Goal: Check status: Check status

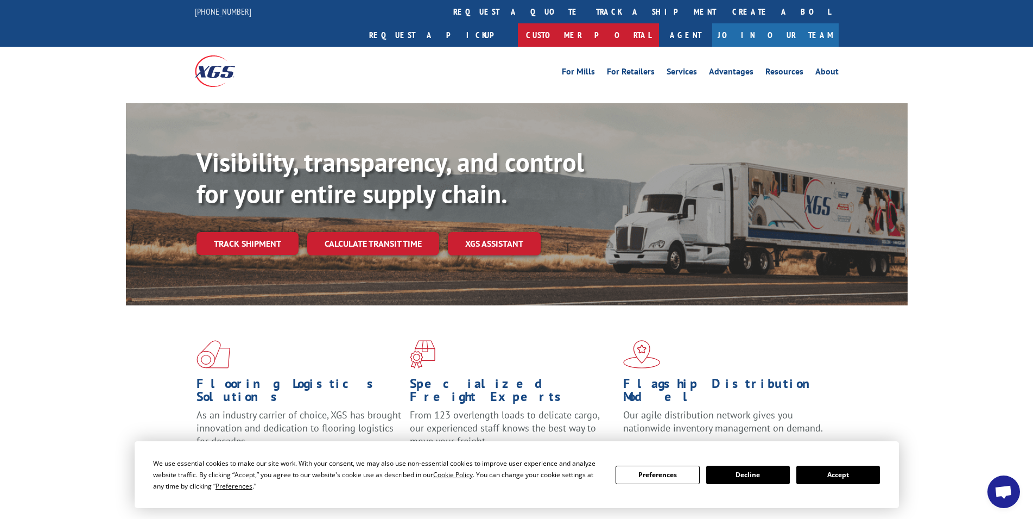
click at [659, 23] on link "Customer Portal" at bounding box center [588, 34] width 141 height 23
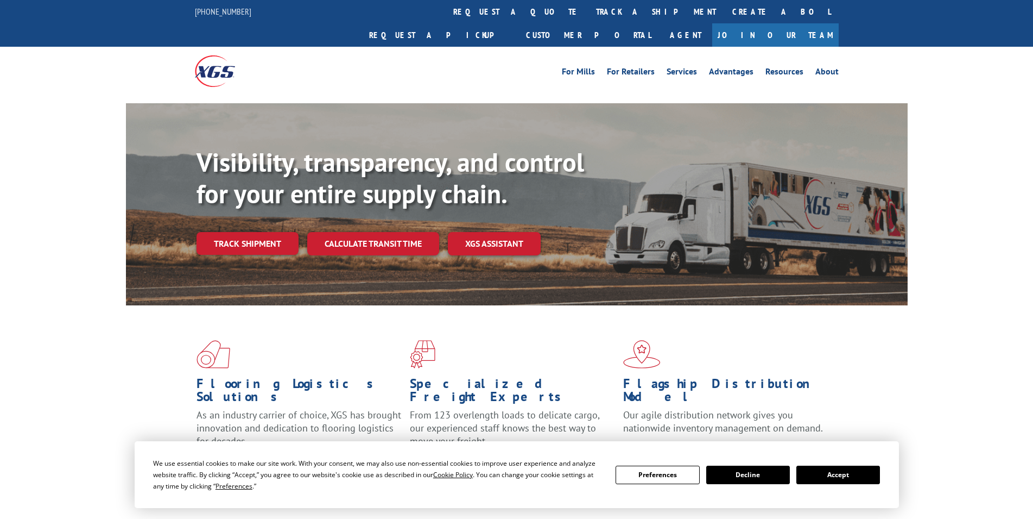
click at [588, 14] on link "track a shipment" at bounding box center [656, 11] width 136 height 23
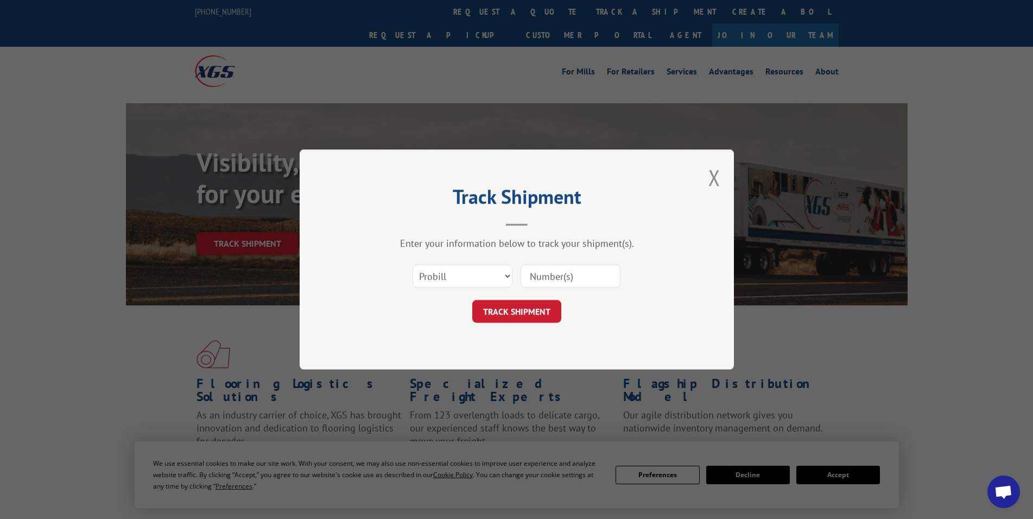
click at [586, 279] on input at bounding box center [571, 275] width 100 height 23
type input "17433021"
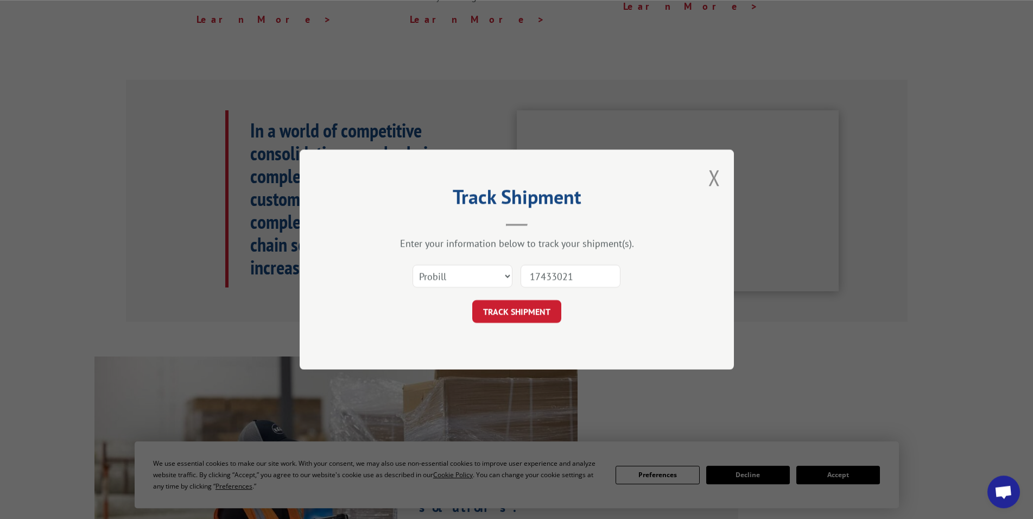
scroll to position [500, 0]
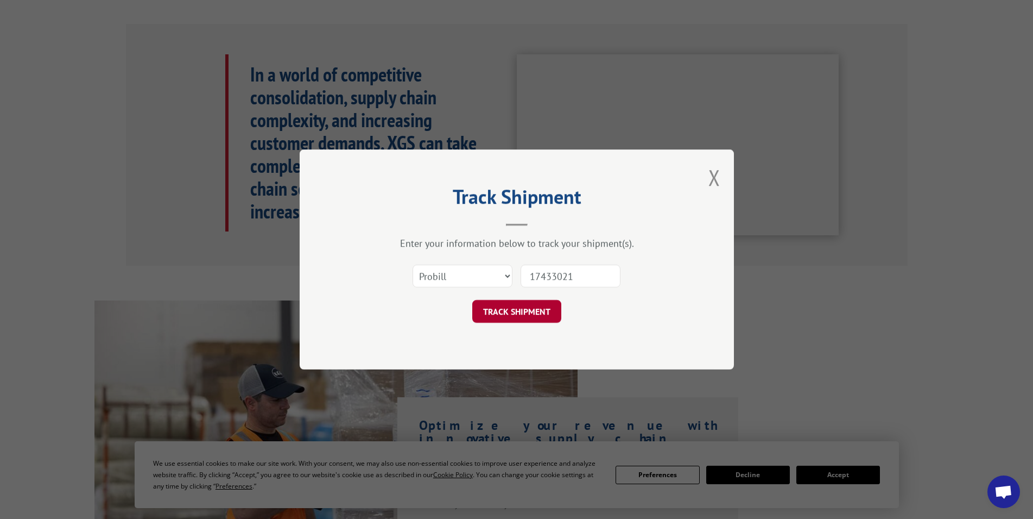
click at [541, 319] on button "TRACK SHIPMENT" at bounding box center [516, 311] width 89 height 23
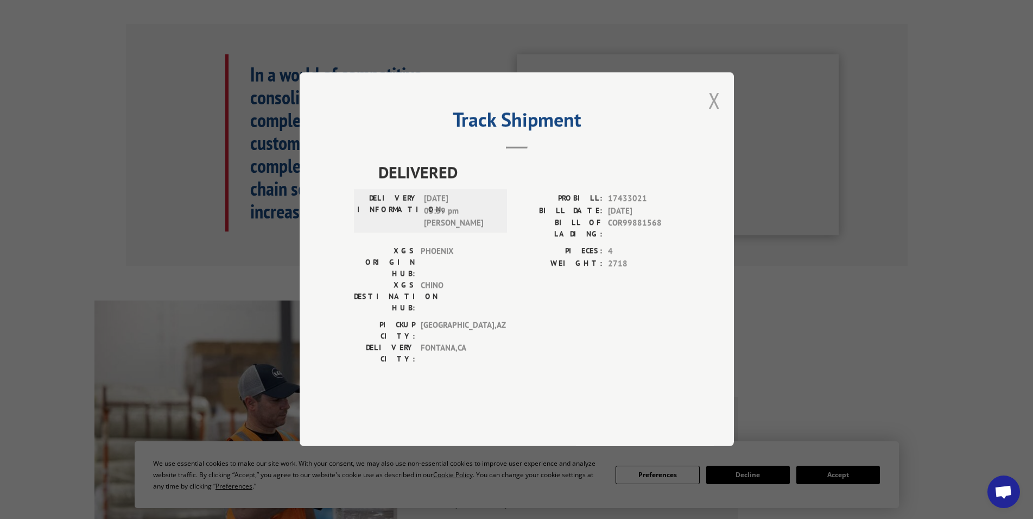
click at [714, 115] on button "Close modal" at bounding box center [715, 100] width 12 height 29
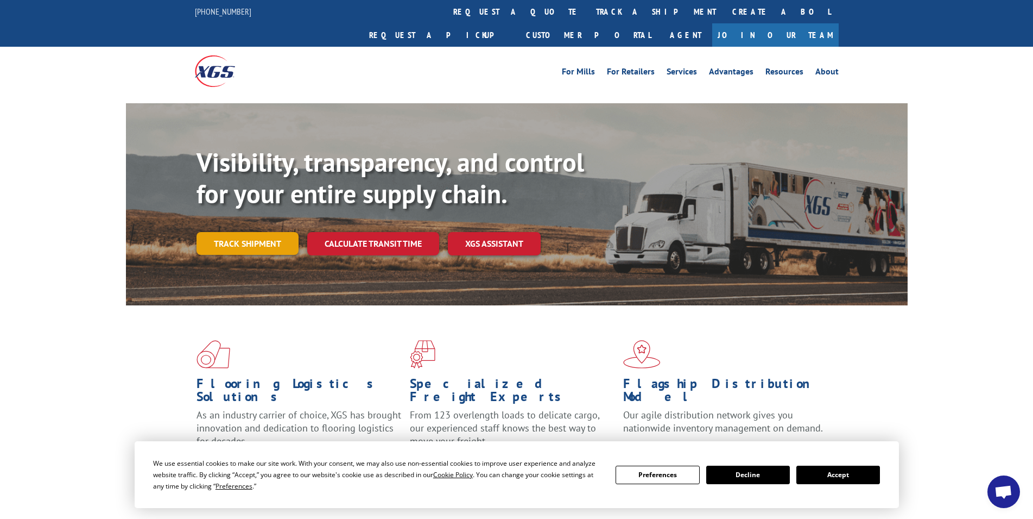
click at [270, 232] on link "Track shipment" at bounding box center [248, 243] width 102 height 23
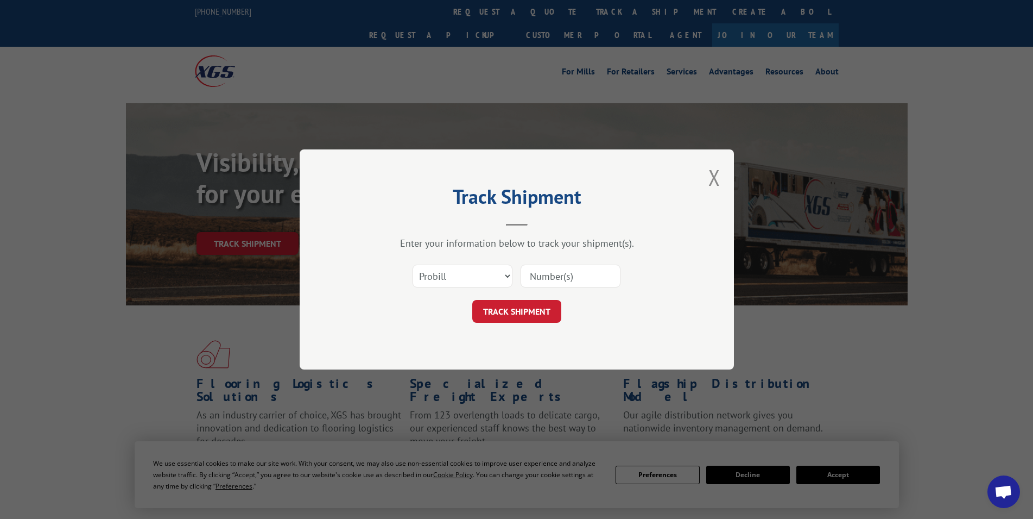
click at [709, 183] on div "Track Shipment Enter your information below to track your shipment(s). Select c…" at bounding box center [517, 259] width 434 height 220
click at [719, 179] on button "Close modal" at bounding box center [715, 177] width 12 height 29
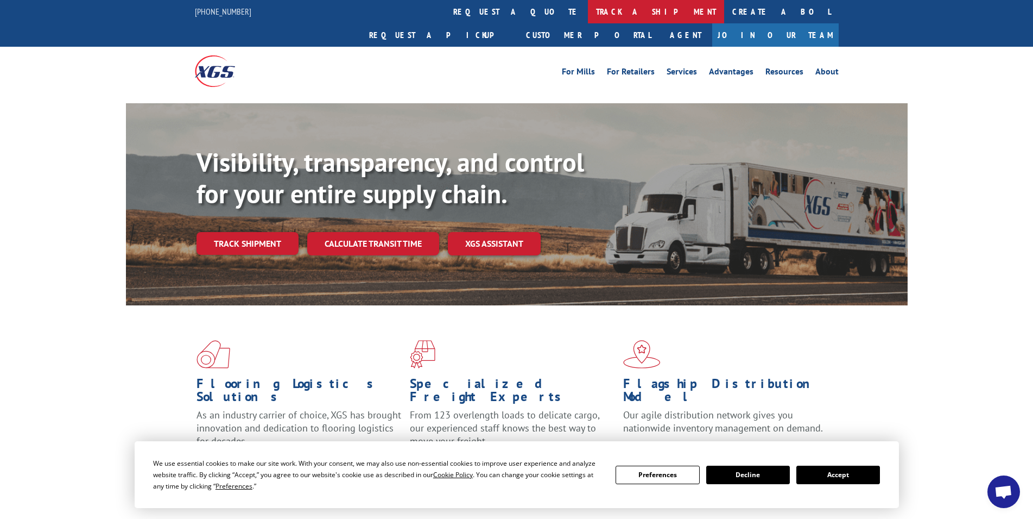
click at [588, 9] on link "track a shipment" at bounding box center [656, 11] width 136 height 23
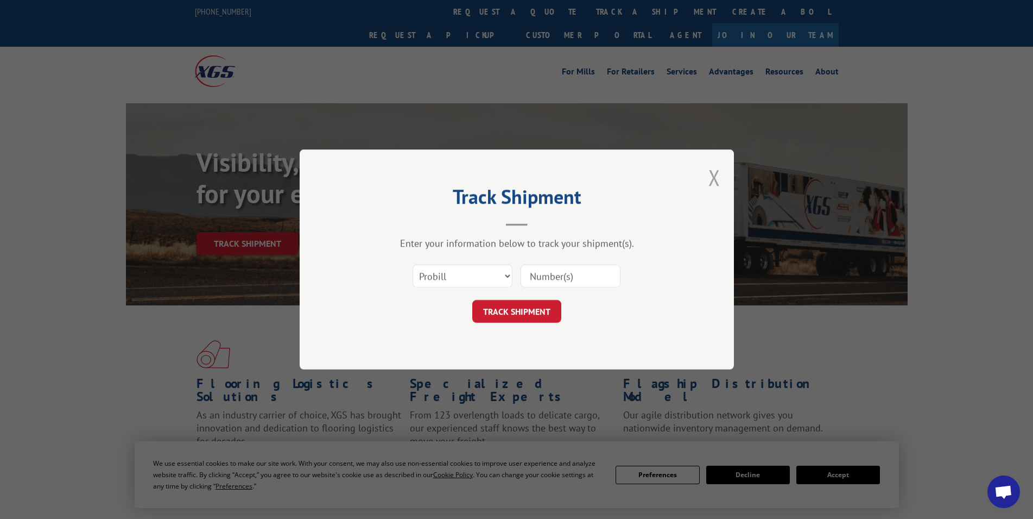
click at [714, 178] on button "Close modal" at bounding box center [715, 177] width 12 height 29
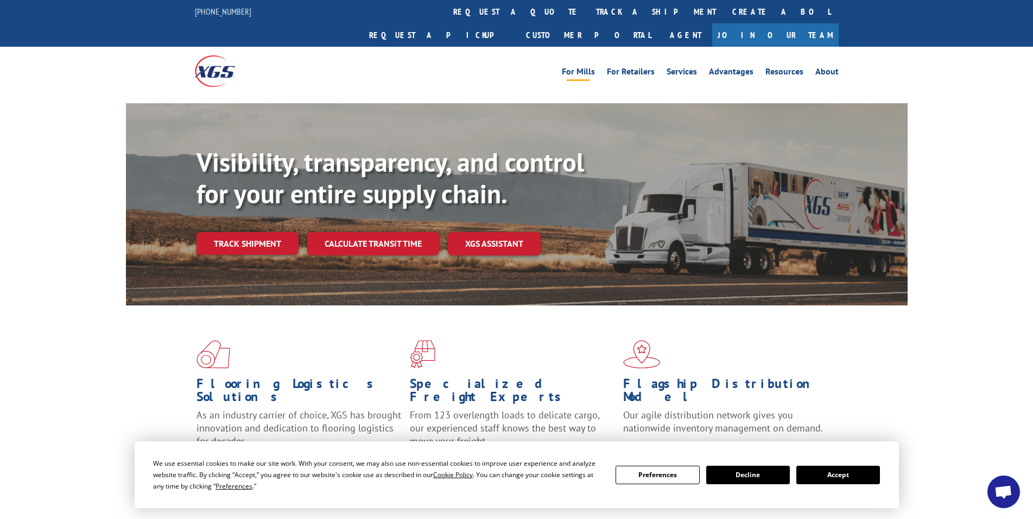
click at [580, 67] on link "For Mills" at bounding box center [578, 73] width 33 height 12
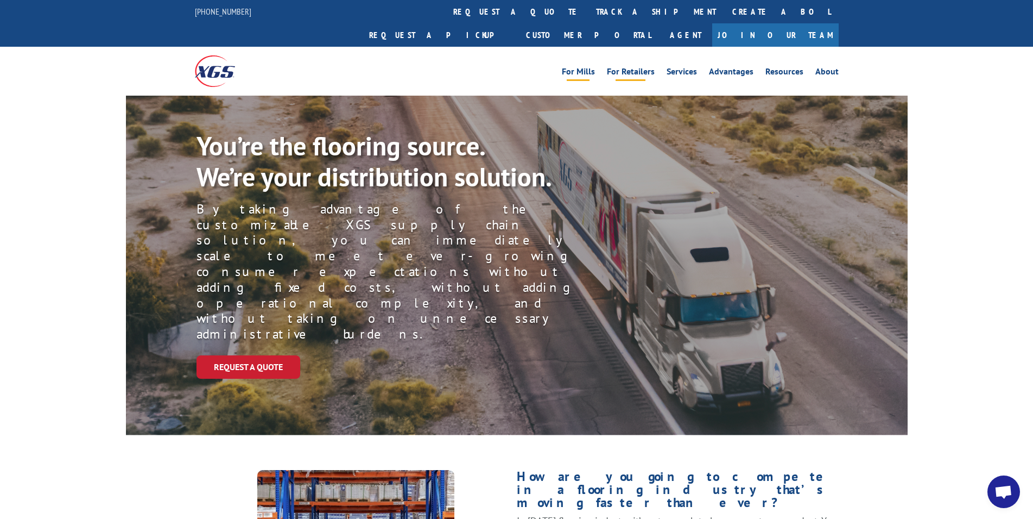
click at [645, 67] on link "For Retailers" at bounding box center [631, 73] width 48 height 12
